Goal: Task Accomplishment & Management: Manage account settings

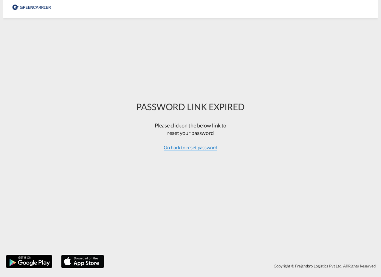
click at [191, 148] on span "Go back to reset password" at bounding box center [191, 147] width 54 height 6
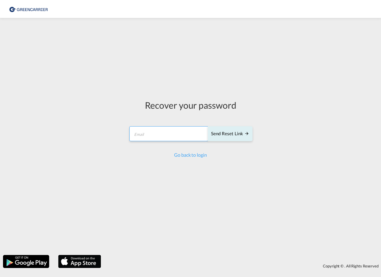
type input "[EMAIL_ADDRESS][DOMAIN_NAME]"
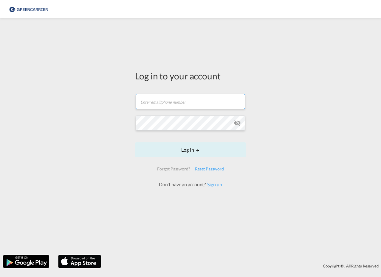
type input "[EMAIL_ADDRESS][DOMAIN_NAME]"
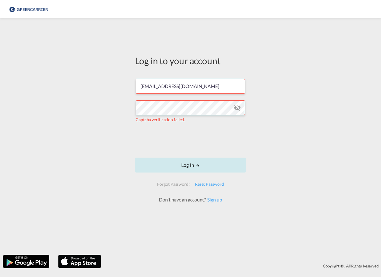
click at [167, 164] on button "Log In" at bounding box center [190, 165] width 111 height 15
